Goal: Information Seeking & Learning: Understand site structure

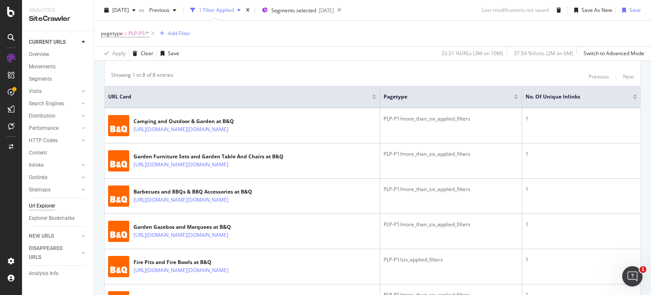
scroll to position [212, 0]
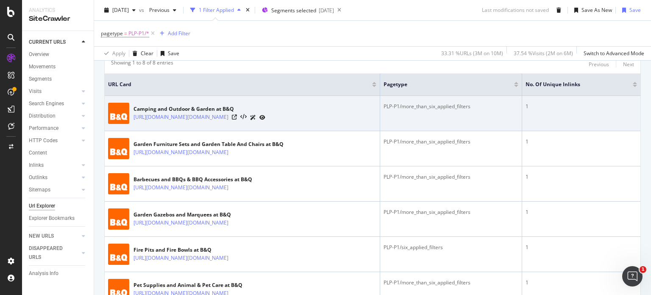
click at [537, 104] on div "1" at bounding box center [582, 107] width 112 height 8
click at [229, 121] on link "https://www.diy.com/outdoor-garden/camping.cat?Product+type=Tent&Product+type=A…" at bounding box center [181, 117] width 95 height 8
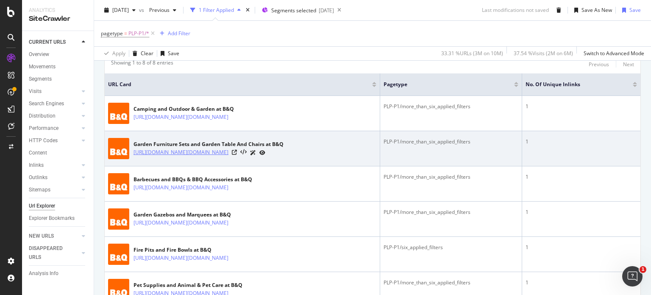
click at [229, 156] on link "https://www.diy.com/outdoor-garden/garden-furniture/garden-furniture-sets.cat?P…" at bounding box center [181, 152] width 95 height 8
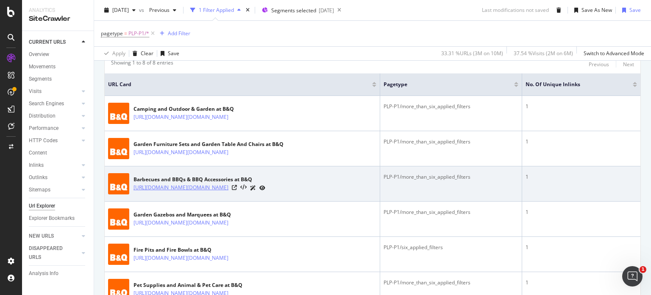
click at [229, 192] on link "https://www.diy.com/departments/outdoor-garden/bbq-s-bbq-accessories/bbq-s/DIY5…" at bounding box center [181, 187] width 95 height 8
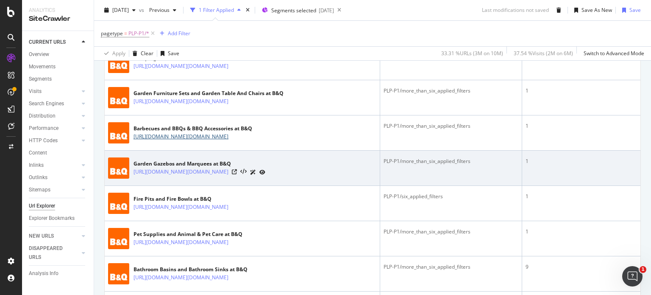
scroll to position [297, 0]
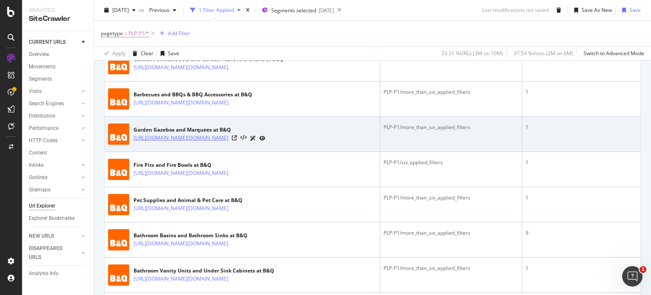
click at [229, 142] on link "https://www.diy.com/departments/outdoor-garden/arches-arbours-pergolas/gazebos/…" at bounding box center [181, 138] width 95 height 8
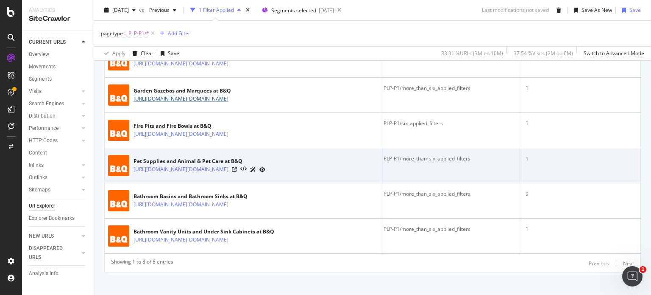
scroll to position [382, 0]
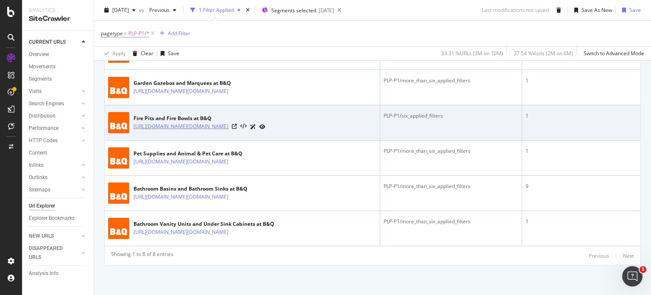
click at [211, 131] on link "https://www.diy.com/outdoor-garden/garden-furniture/garden-heating/fire-pits.ca…" at bounding box center [181, 126] width 95 height 8
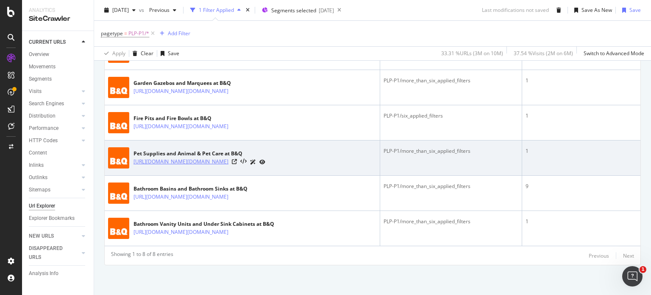
click at [227, 166] on link "https://www.diy.com/animal-pet-care/pet-supplies.cat?Animal+suitability=Rabbit&…" at bounding box center [181, 161] width 95 height 8
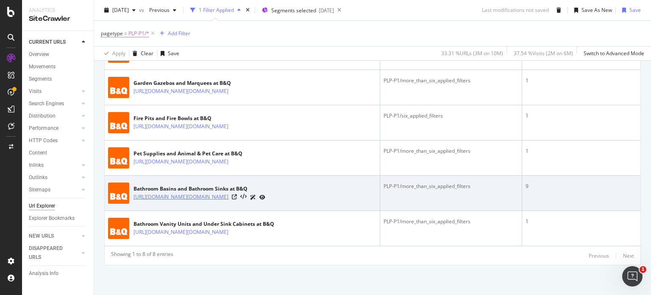
click at [229, 201] on link "[URL][DOMAIN_NAME][DOMAIN_NAME]" at bounding box center [181, 197] width 95 height 8
click at [237, 199] on icon at bounding box center [234, 196] width 5 height 5
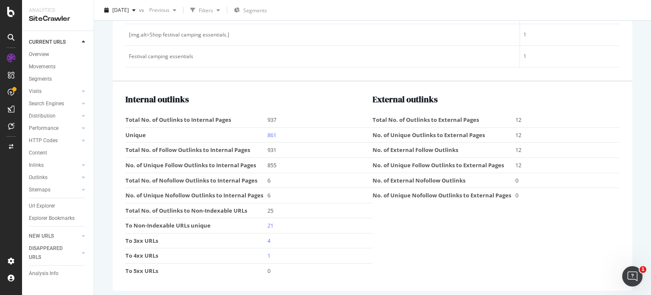
scroll to position [1164, 0]
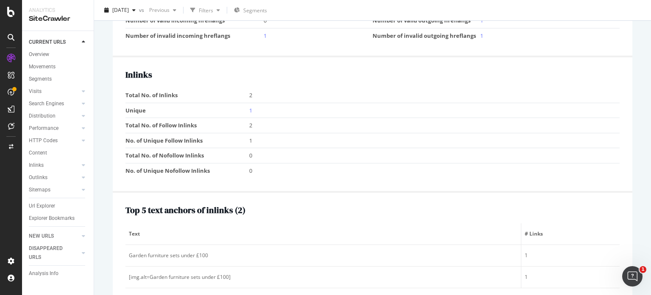
scroll to position [1145, 0]
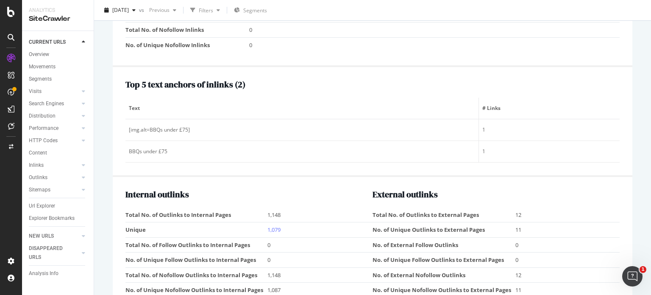
scroll to position [1188, 0]
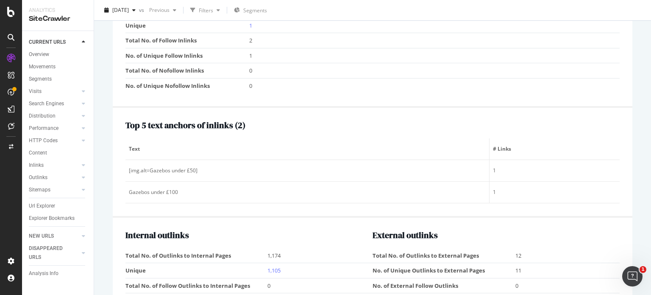
scroll to position [1230, 0]
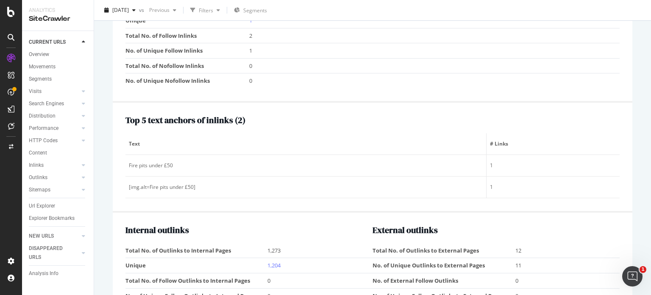
scroll to position [1145, 0]
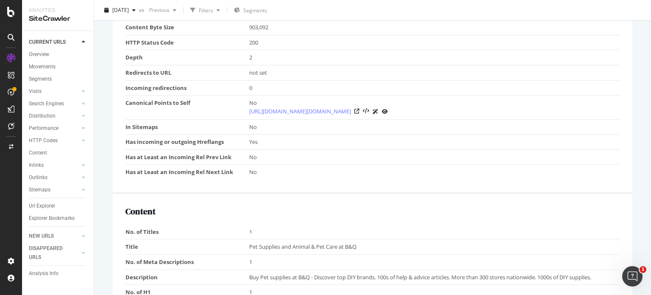
scroll to position [551, 0]
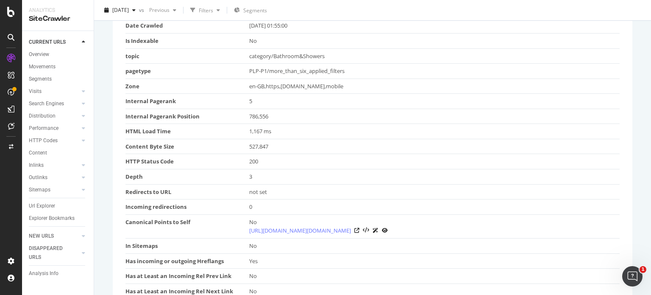
scroll to position [170, 0]
